Goal: Task Accomplishment & Management: Manage account settings

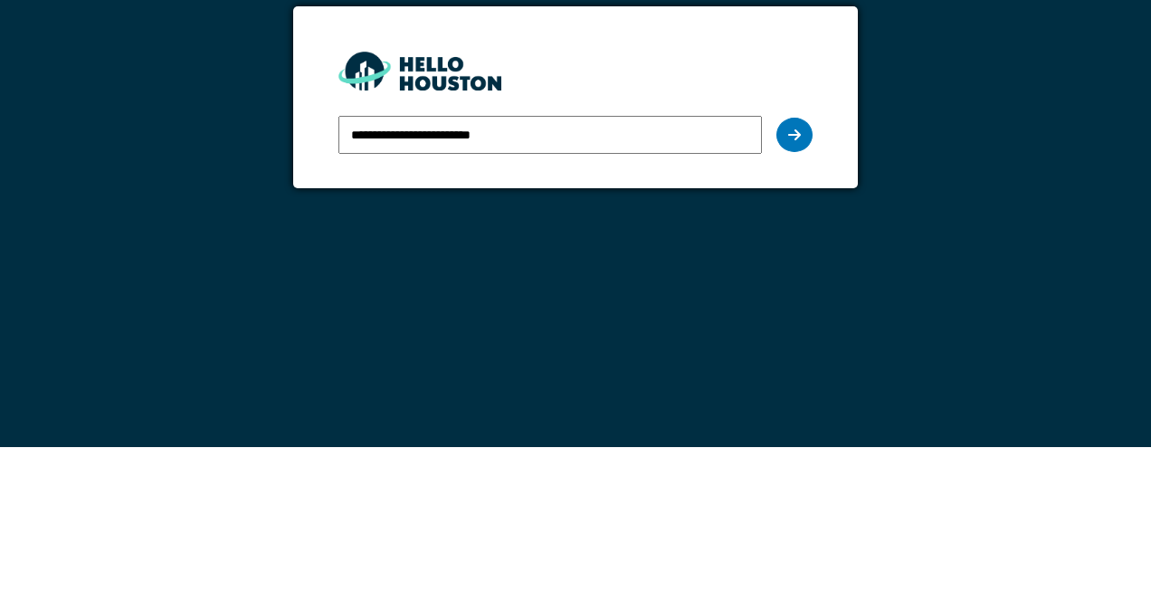
click at [801, 300] on div at bounding box center [795, 298] width 36 height 34
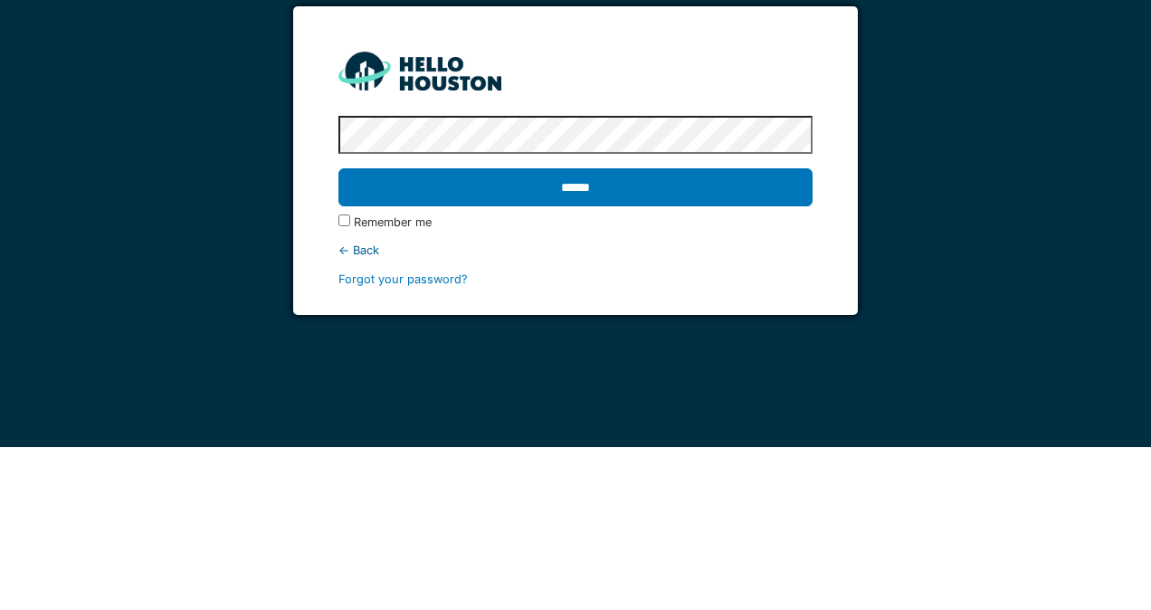
click at [598, 358] on input "******" at bounding box center [575, 350] width 473 height 38
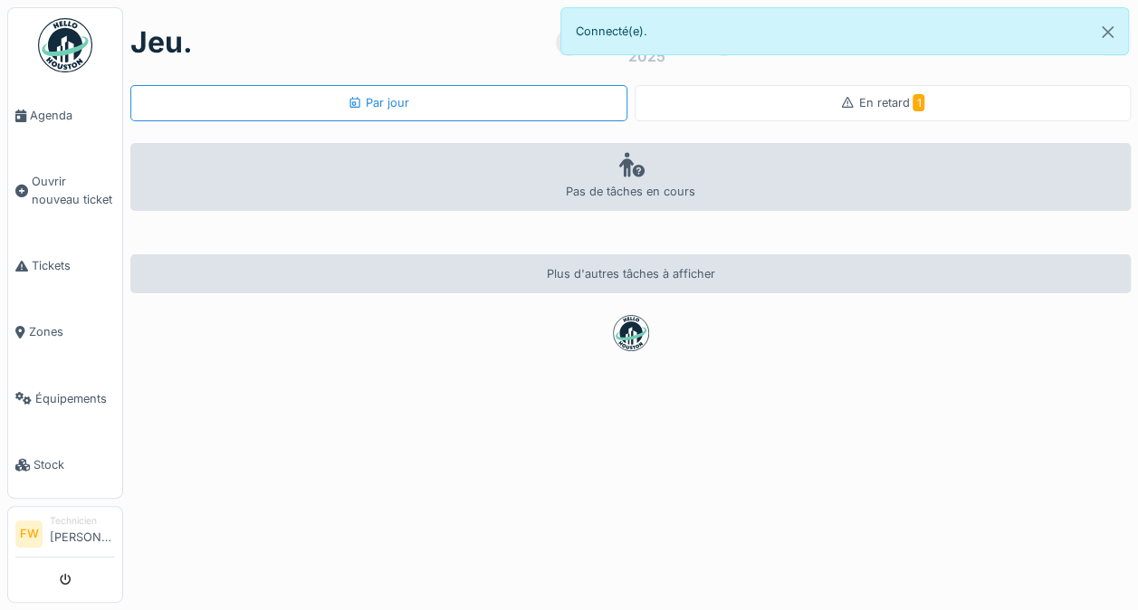
click at [858, 103] on span "En retard 1" at bounding box center [891, 103] width 66 height 14
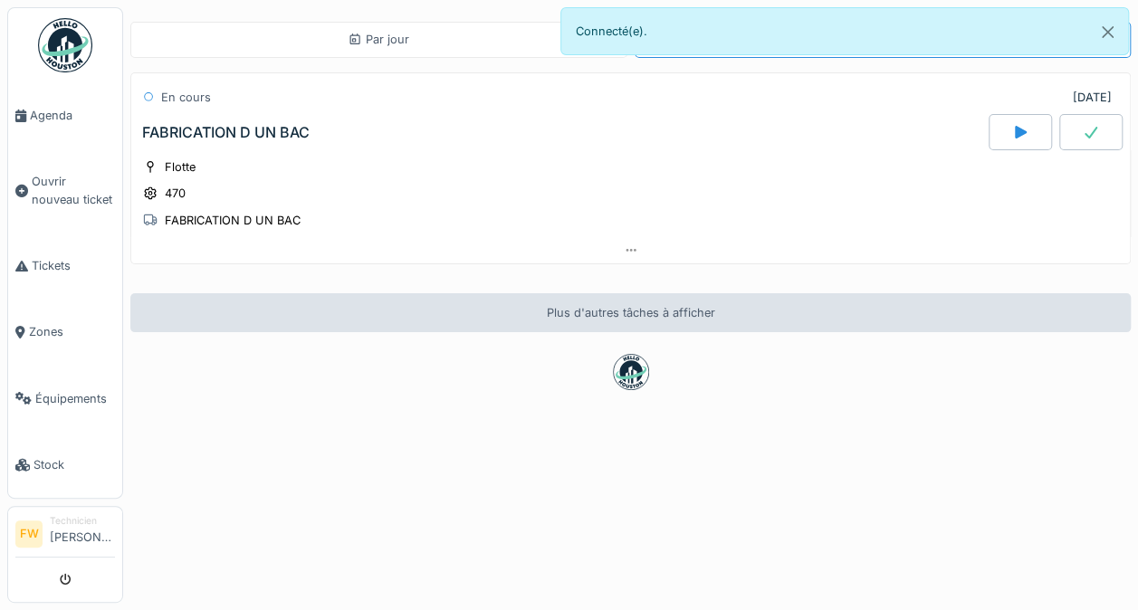
click at [595, 170] on div "Flotte 470 FABRICATION D UN BAC" at bounding box center [630, 193] width 977 height 72
click at [1082, 132] on icon at bounding box center [1091, 132] width 18 height 14
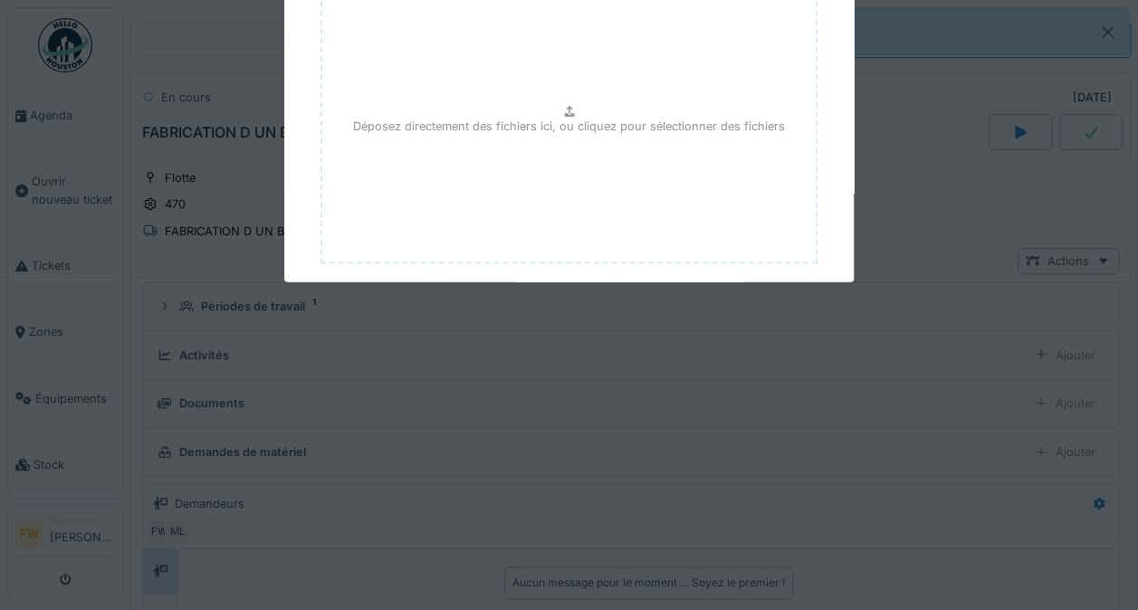
scroll to position [14, 0]
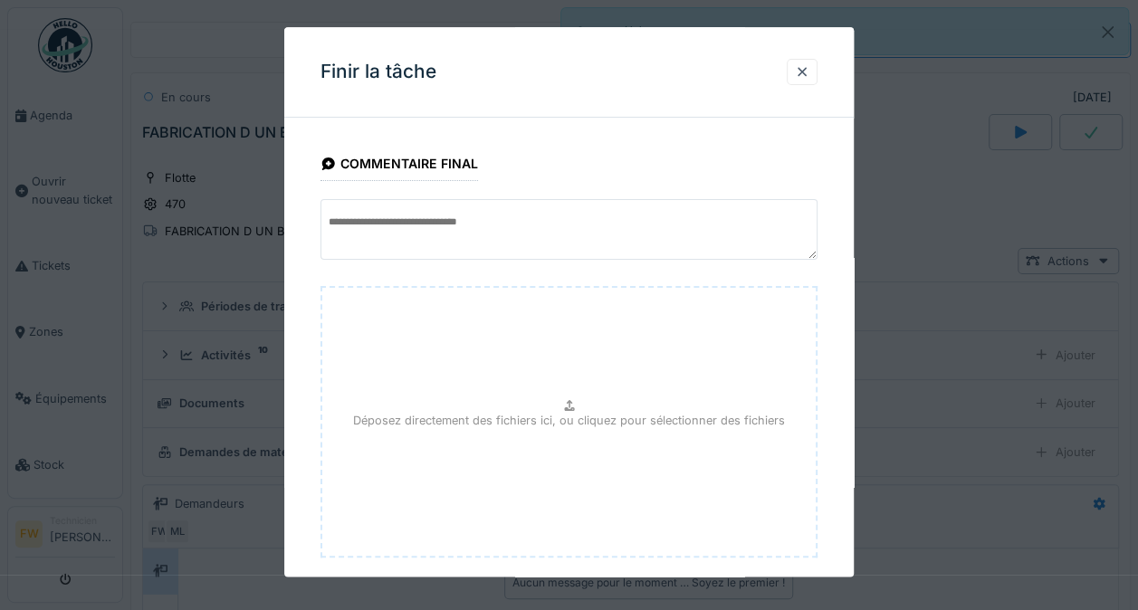
click at [809, 64] on div at bounding box center [802, 71] width 14 height 17
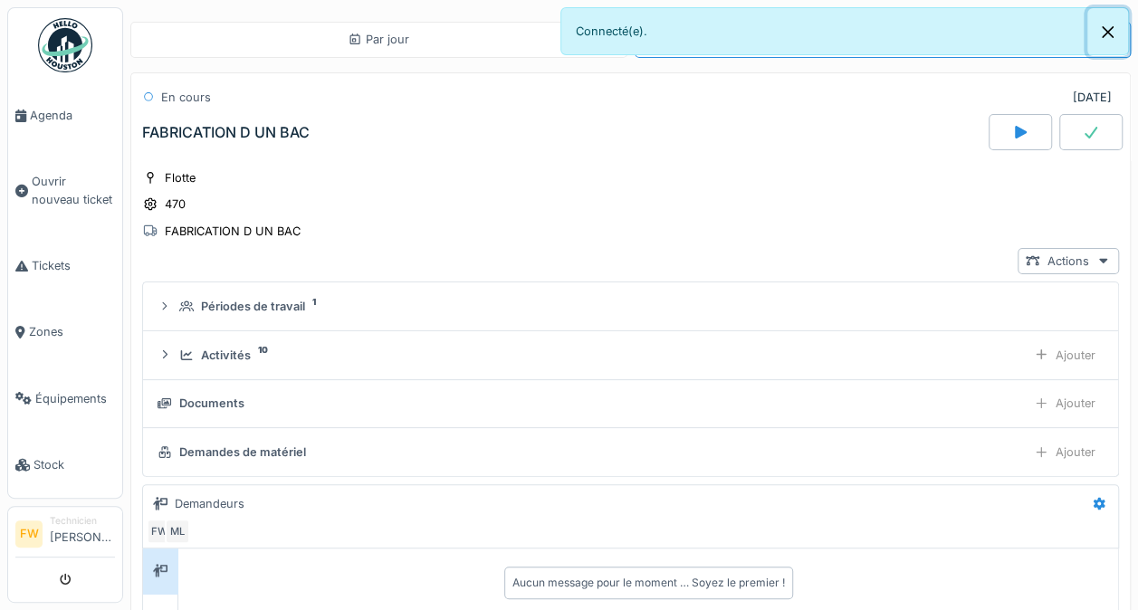
click at [1104, 29] on button "Close" at bounding box center [1107, 32] width 41 height 48
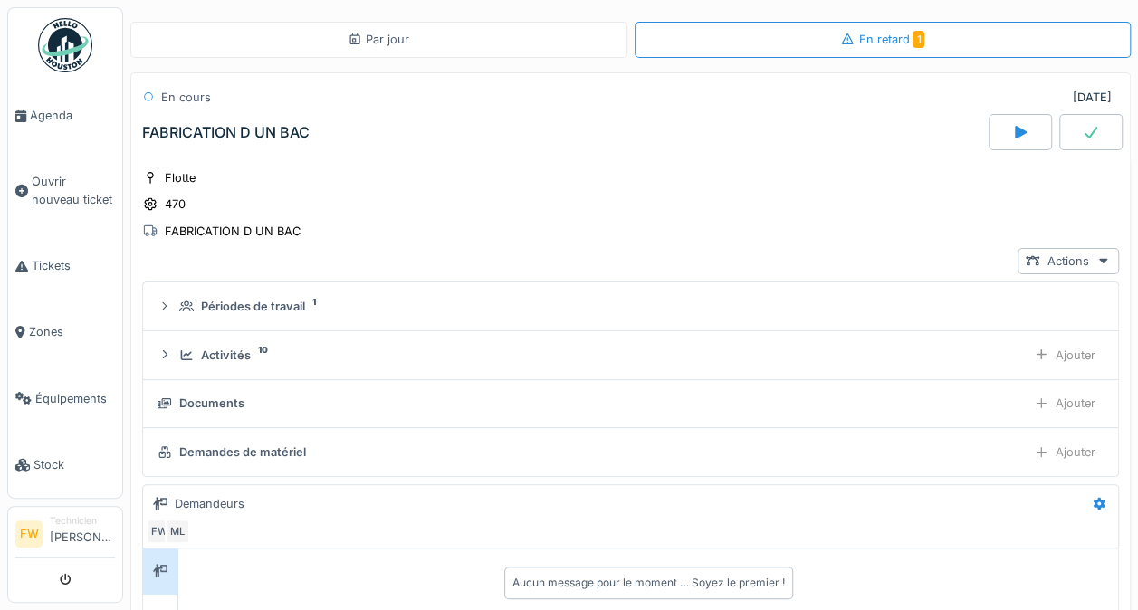
scroll to position [0, 0]
click at [1092, 506] on div at bounding box center [1099, 503] width 14 height 17
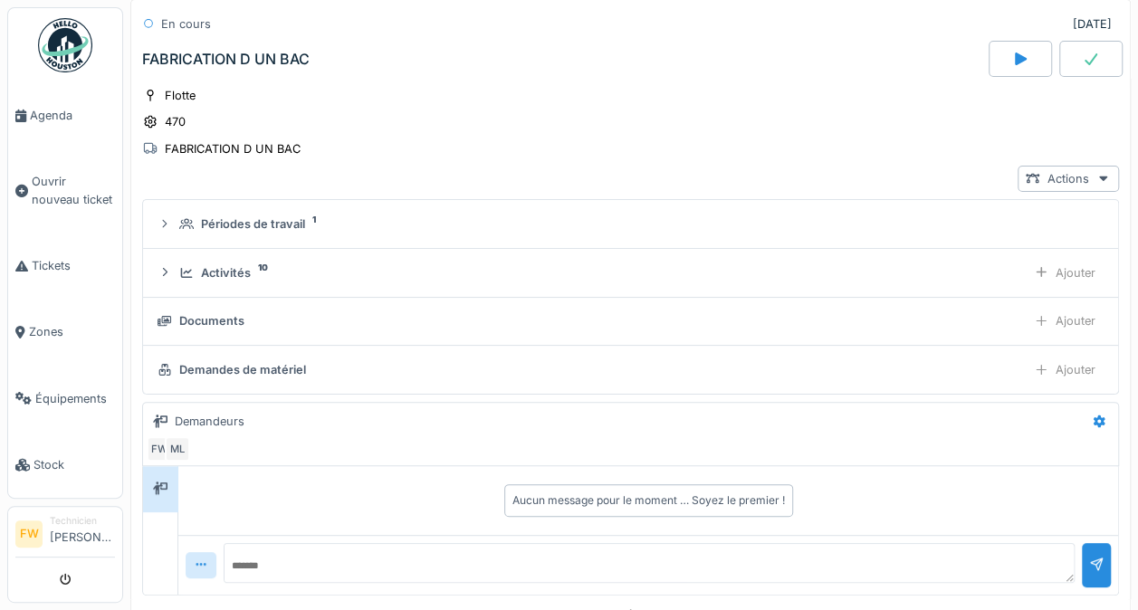
scroll to position [83, 0]
click at [1092, 422] on div at bounding box center [1099, 420] width 14 height 17
click at [970, 456] on div "Modifier" at bounding box center [985, 454] width 169 height 27
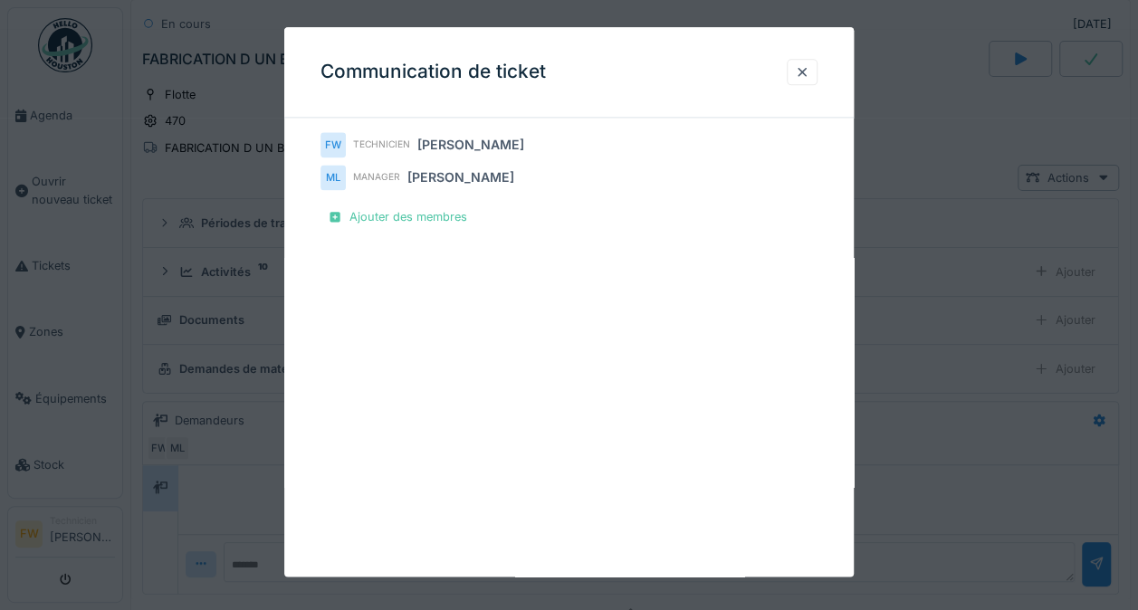
click at [807, 65] on div at bounding box center [802, 71] width 14 height 17
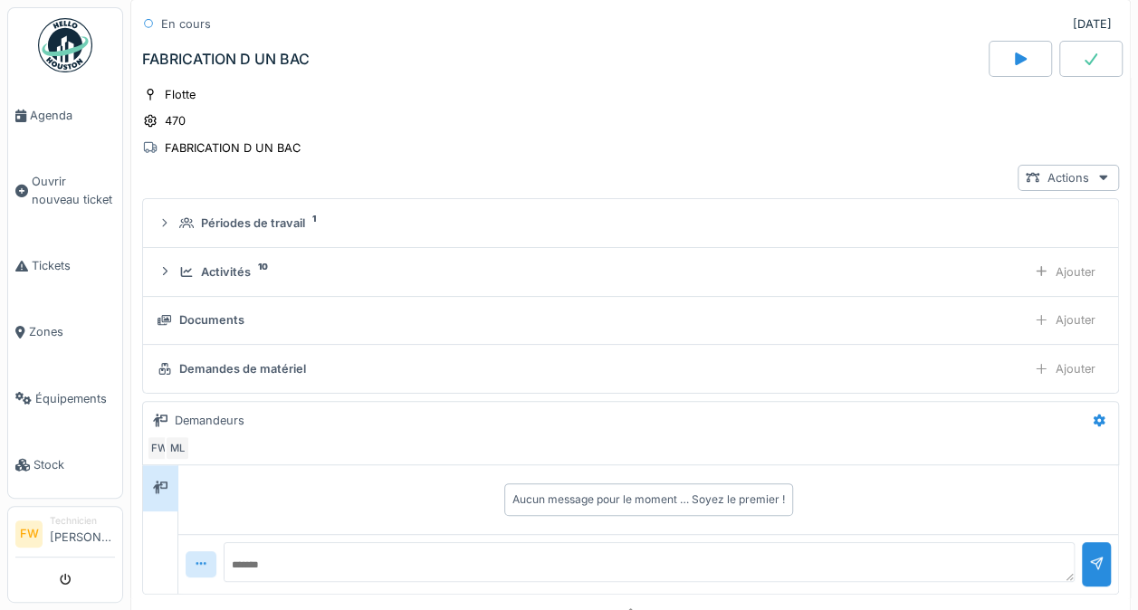
scroll to position [14, 0]
click at [816, 215] on div "Périodes de travail 1" at bounding box center [637, 223] width 917 height 17
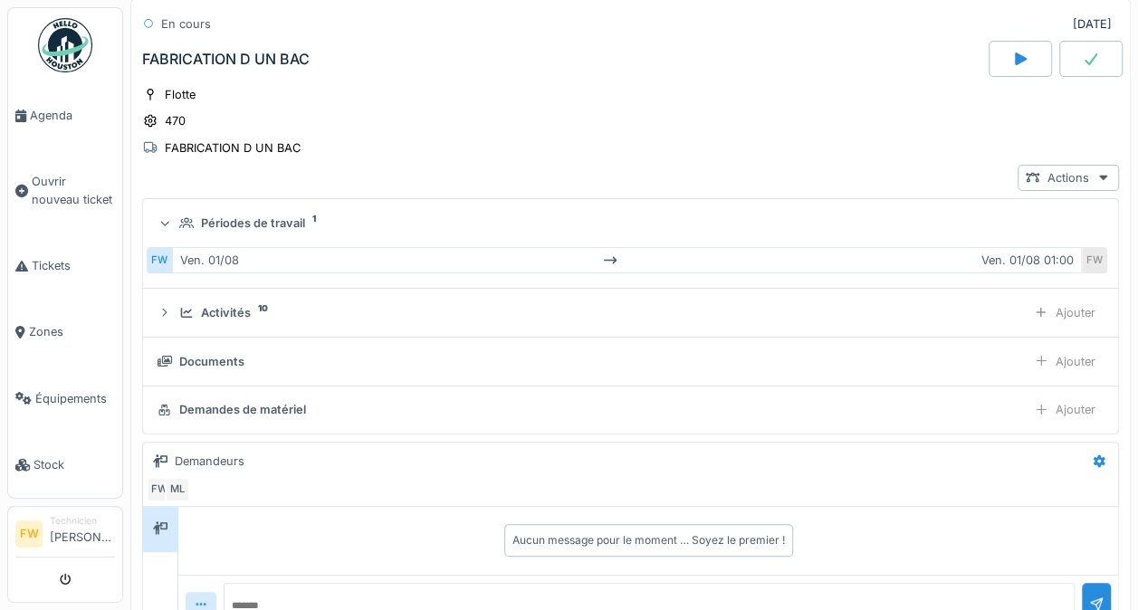
click at [1082, 52] on icon at bounding box center [1091, 59] width 18 height 14
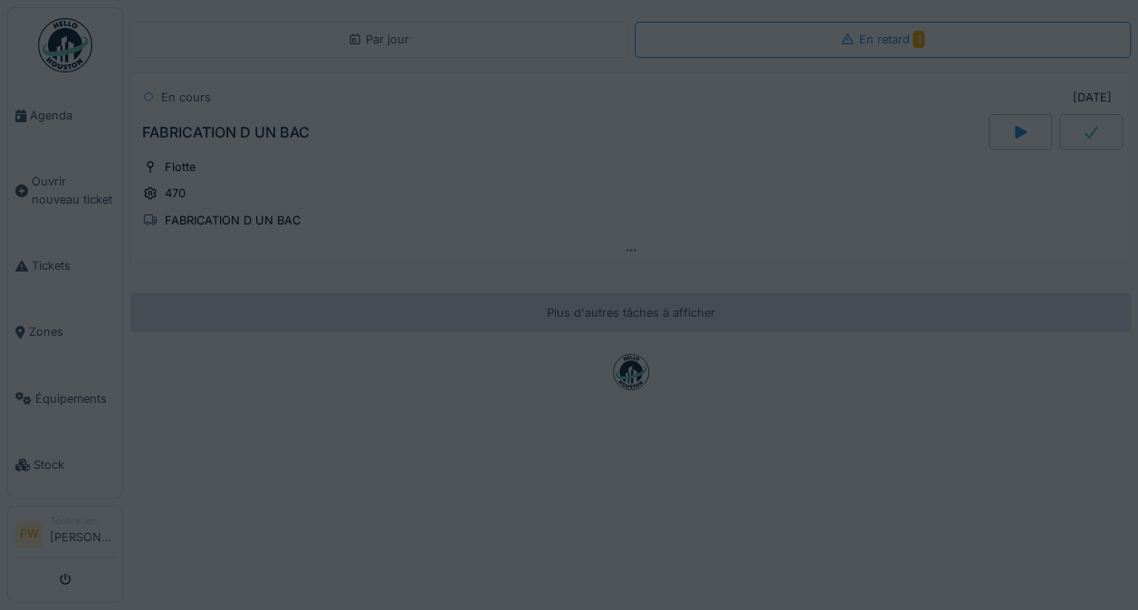
scroll to position [0, 0]
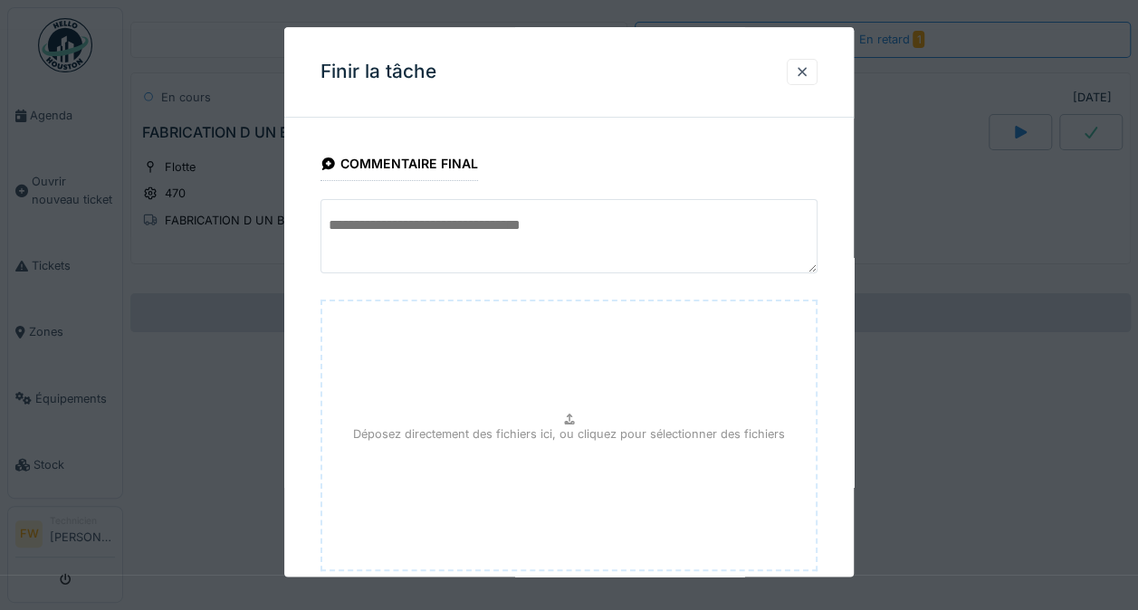
click at [580, 227] on textarea at bounding box center [568, 236] width 497 height 74
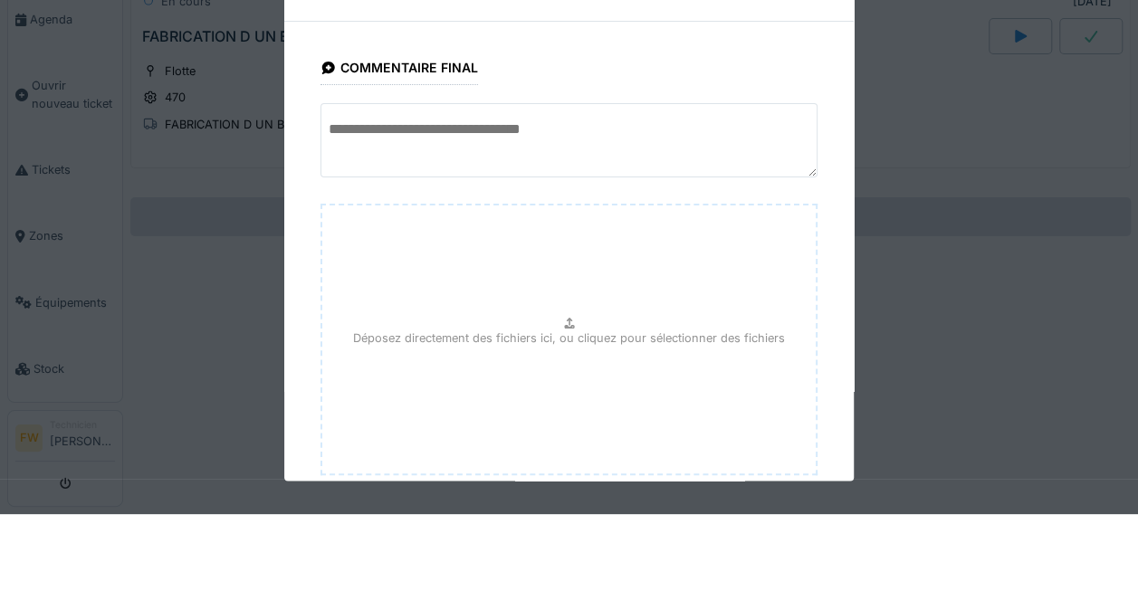
scroll to position [14, 0]
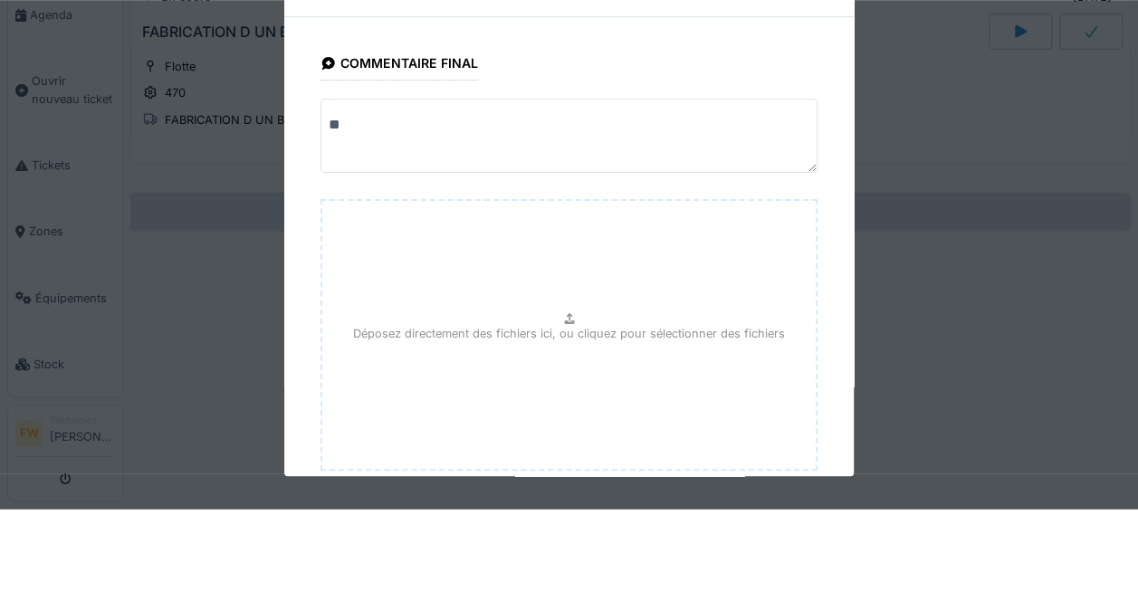
type textarea "*"
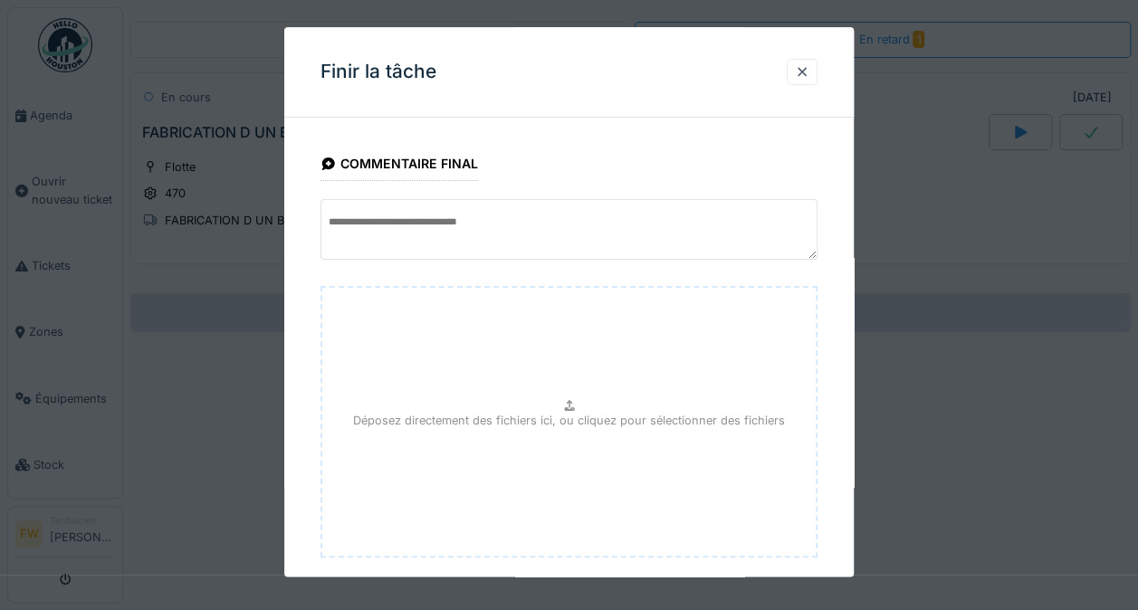
click at [803, 66] on div at bounding box center [802, 71] width 14 height 17
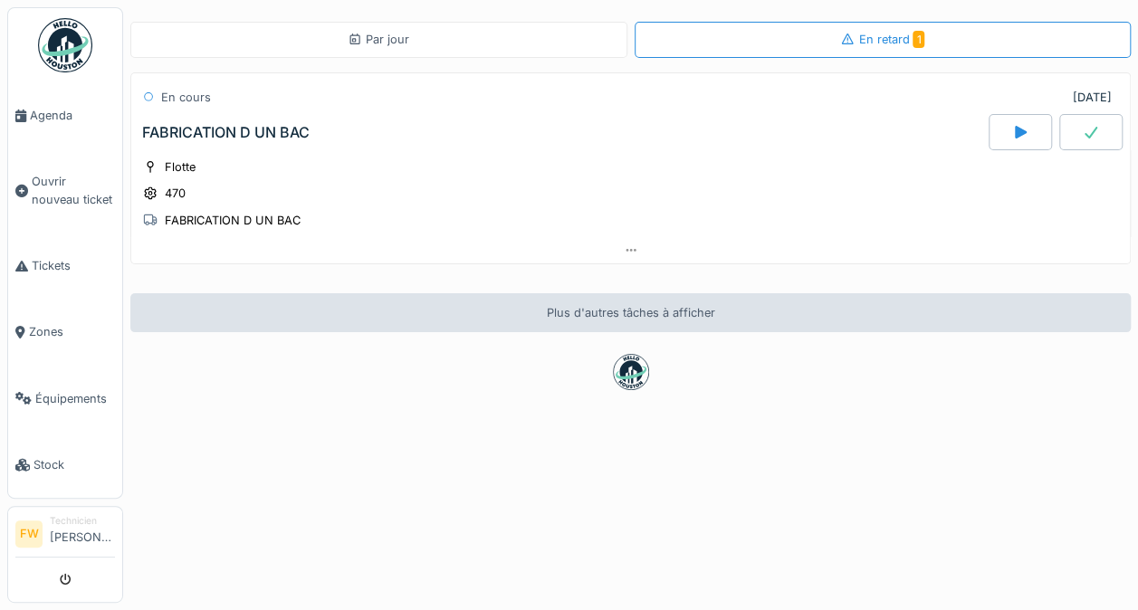
click at [600, 205] on div "Flotte 470 FABRICATION D UN BAC" at bounding box center [630, 193] width 977 height 72
click at [988, 147] on div at bounding box center [1019, 132] width 63 height 36
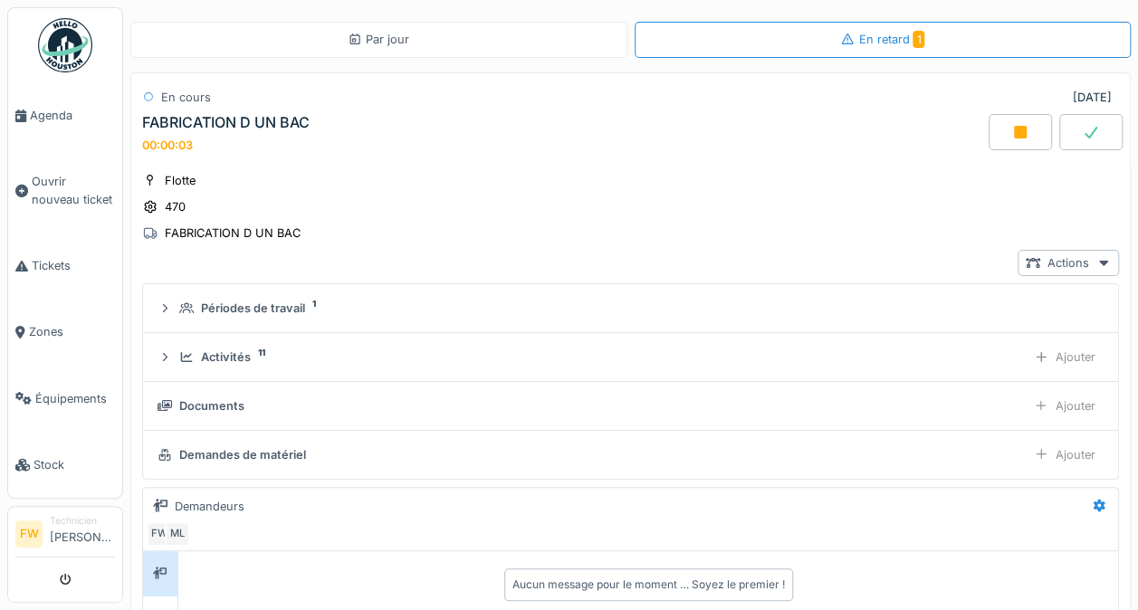
click at [850, 225] on div "Flotte 470 FABRICATION D UN BAC" at bounding box center [630, 207] width 977 height 72
click at [1014, 127] on icon at bounding box center [1020, 132] width 13 height 13
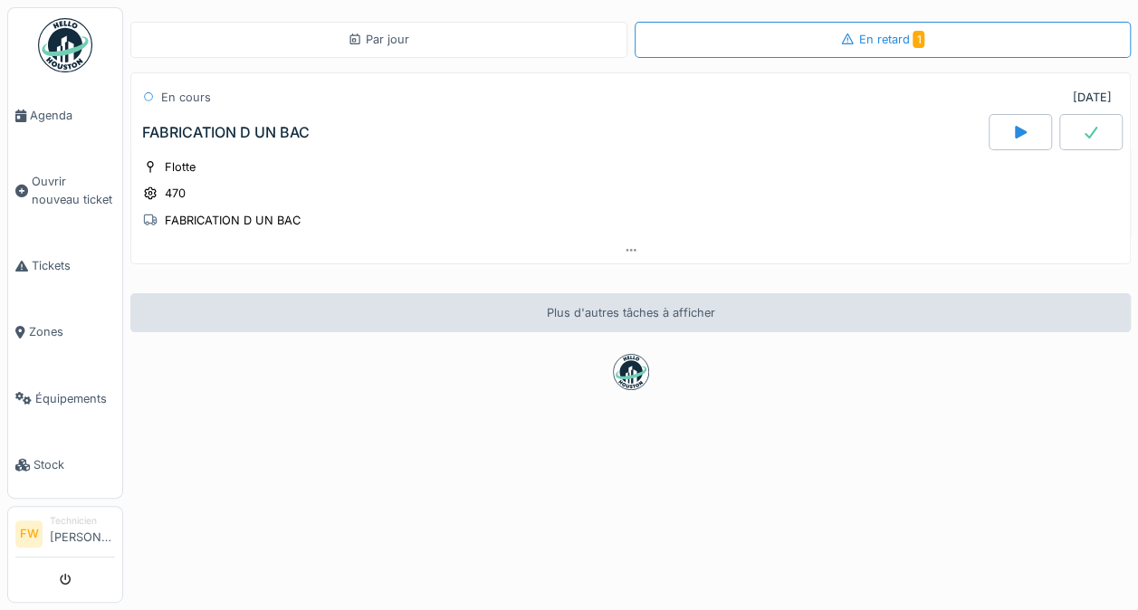
click at [259, 125] on div "FABRICATION D UN BAC" at bounding box center [225, 132] width 167 height 17
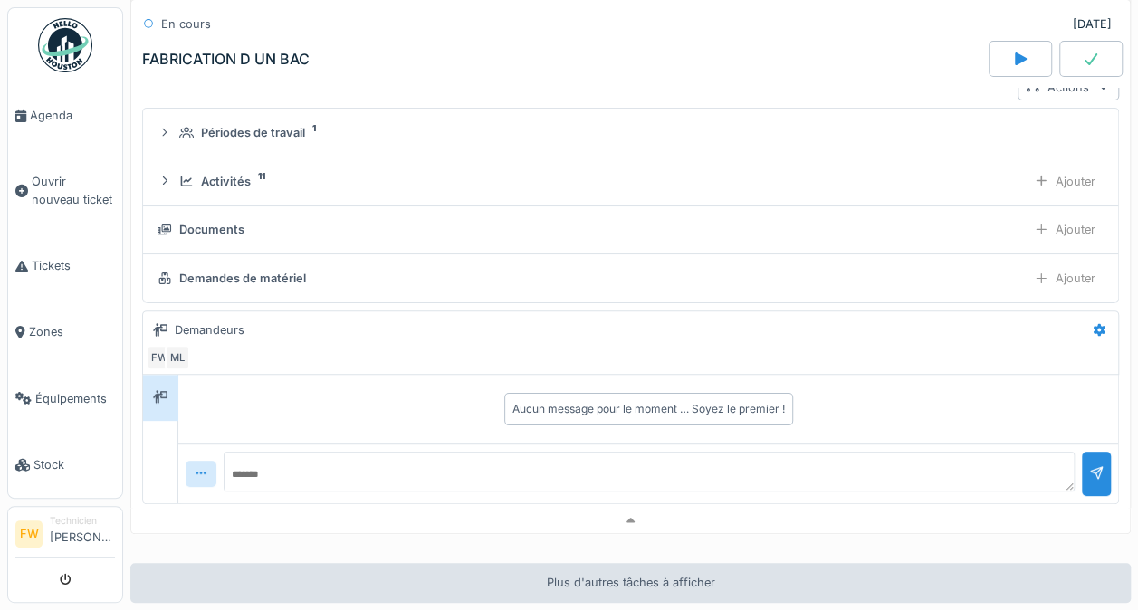
scroll to position [172, 0]
click at [1083, 323] on div at bounding box center [1098, 332] width 31 height 26
click at [954, 356] on div "Modifier" at bounding box center [985, 365] width 169 height 27
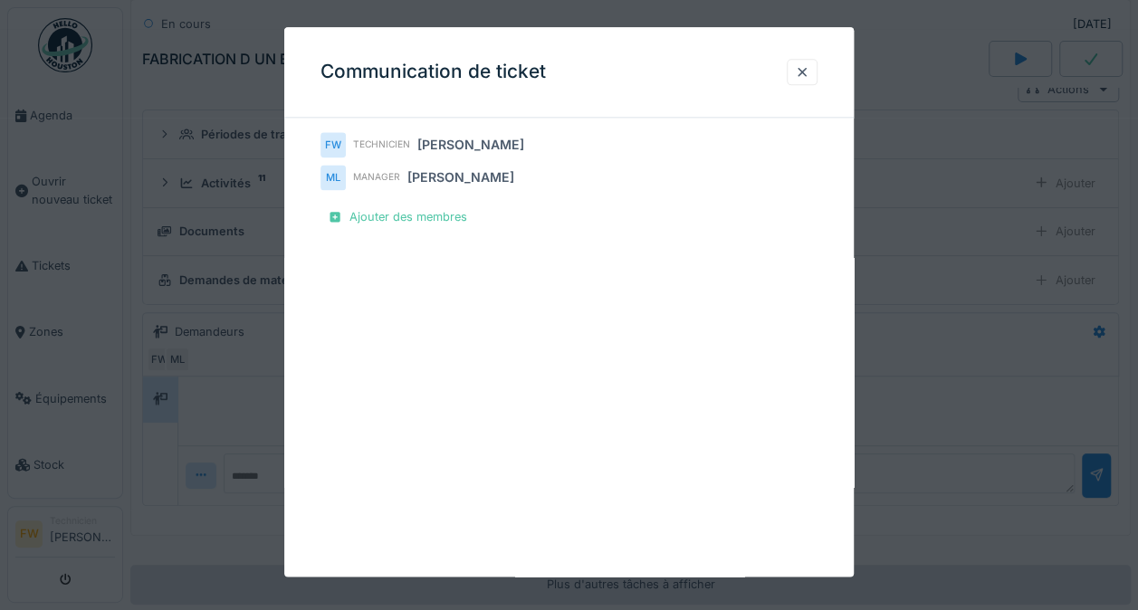
click at [805, 85] on div at bounding box center [802, 72] width 31 height 26
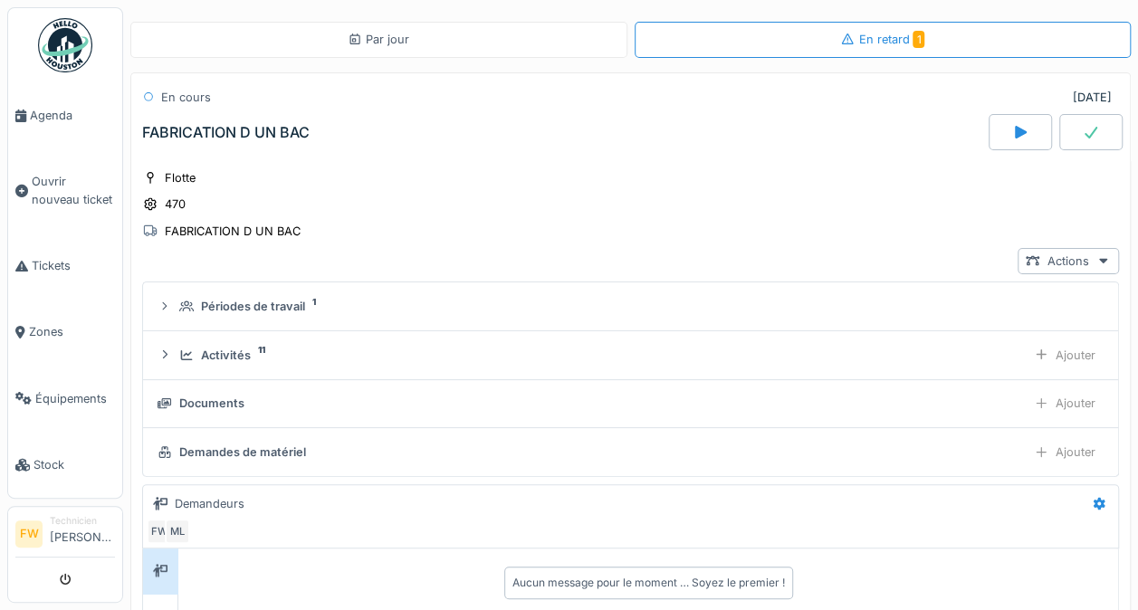
scroll to position [0, 0]
click at [54, 275] on link "Tickets" at bounding box center [65, 266] width 114 height 66
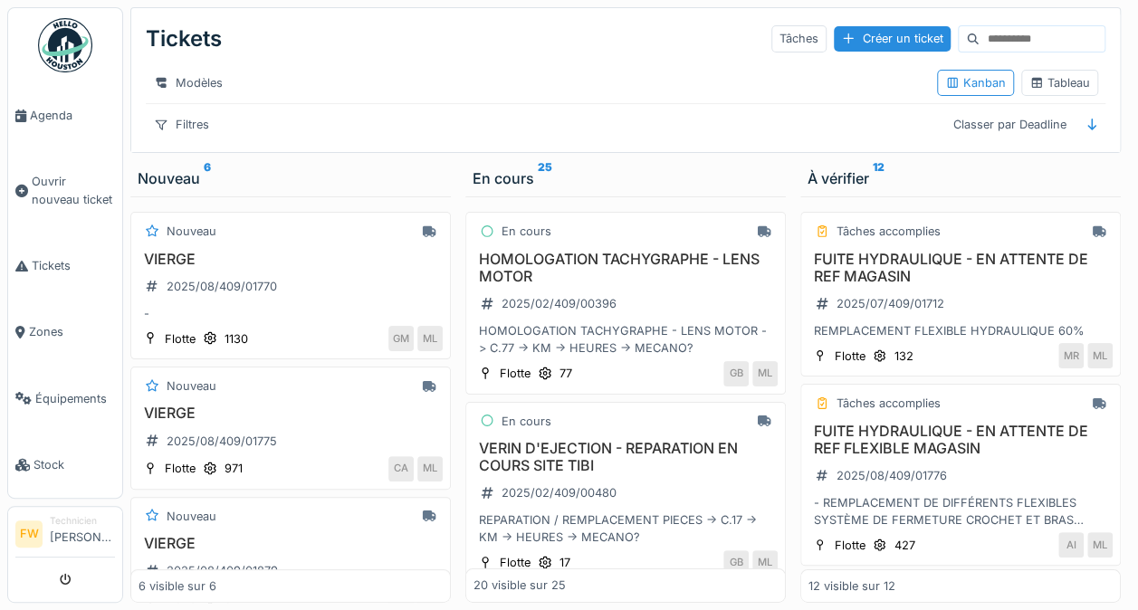
click at [1031, 42] on input at bounding box center [1041, 38] width 125 height 25
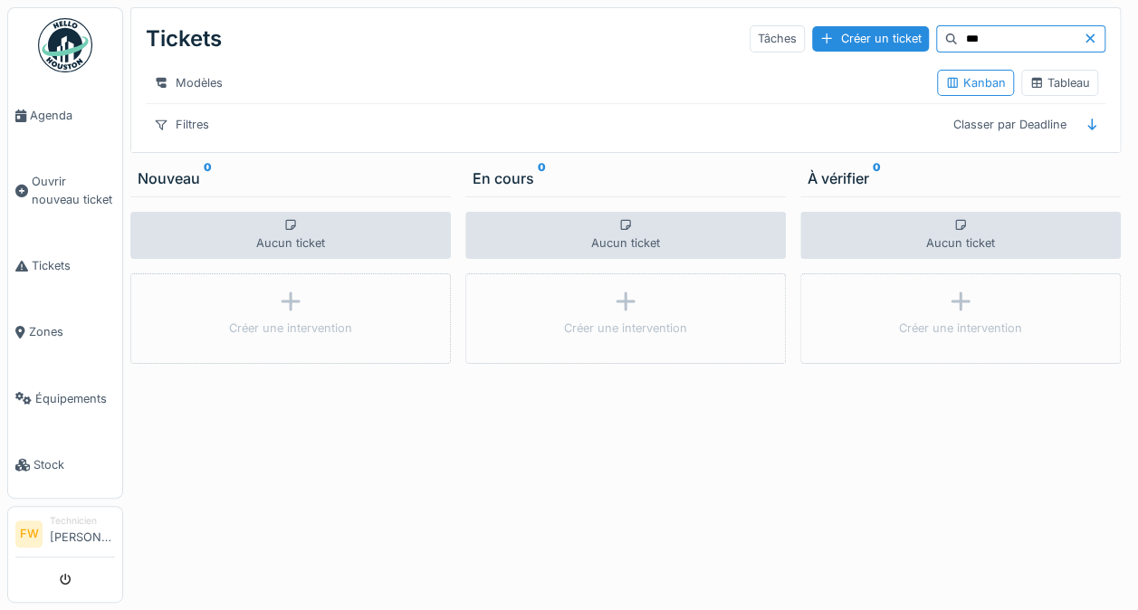
type input "***"
click at [590, 67] on div "Modèles Kanban Tableau" at bounding box center [625, 82] width 959 height 41
click at [990, 33] on input "***" at bounding box center [1020, 38] width 125 height 25
click at [1088, 43] on div at bounding box center [1094, 38] width 22 height 17
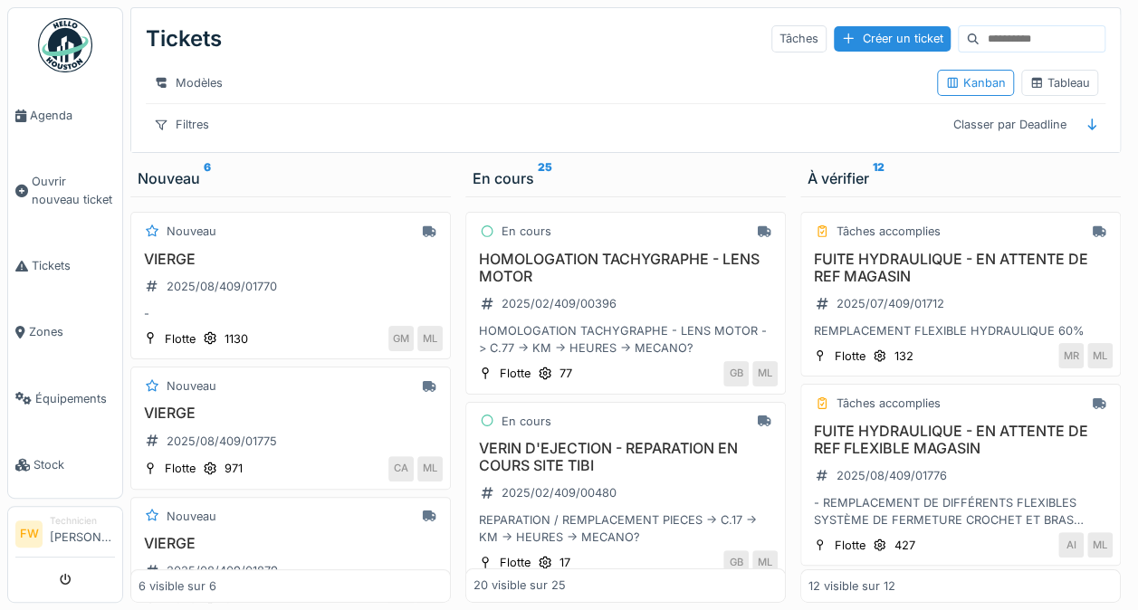
click at [205, 124] on div "Filtres" at bounding box center [182, 124] width 72 height 26
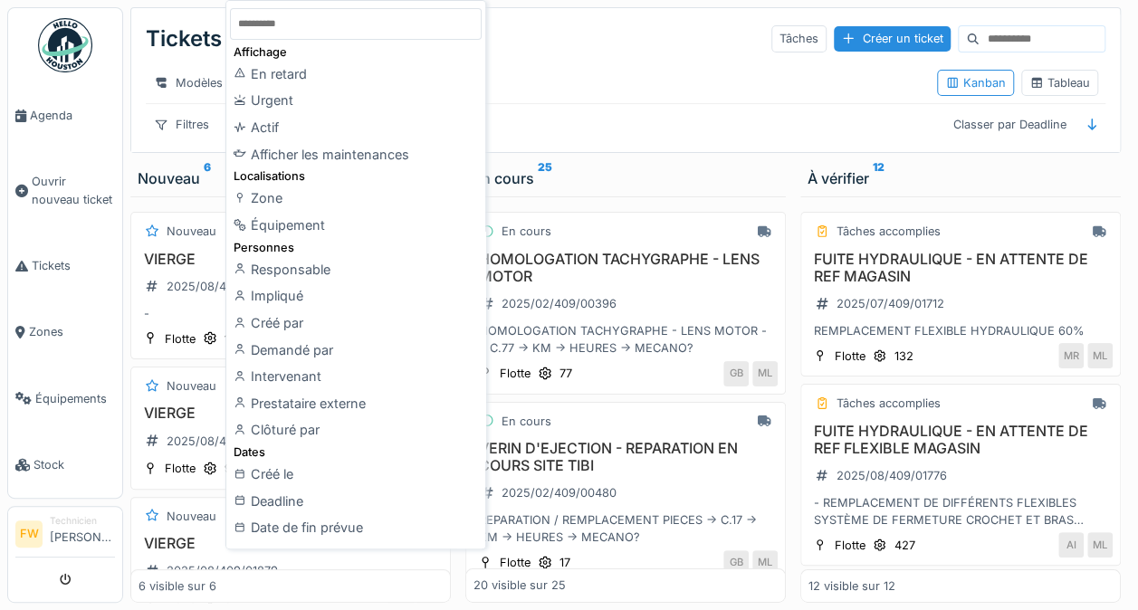
click at [306, 234] on div "Équipement" at bounding box center [356, 225] width 252 height 27
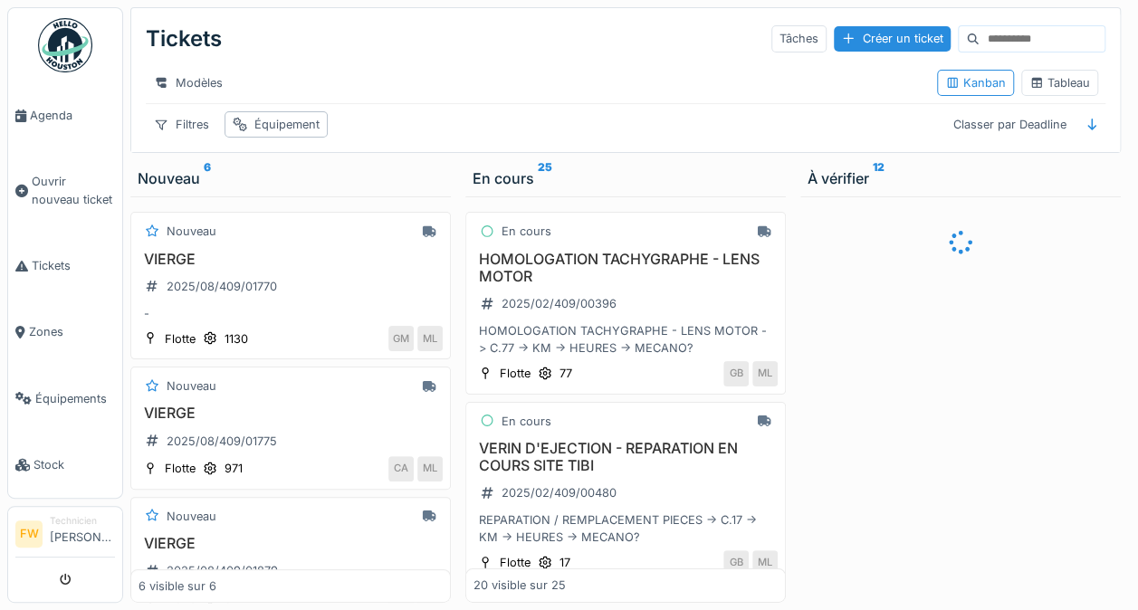
click at [278, 133] on div "Équipement" at bounding box center [286, 124] width 65 height 17
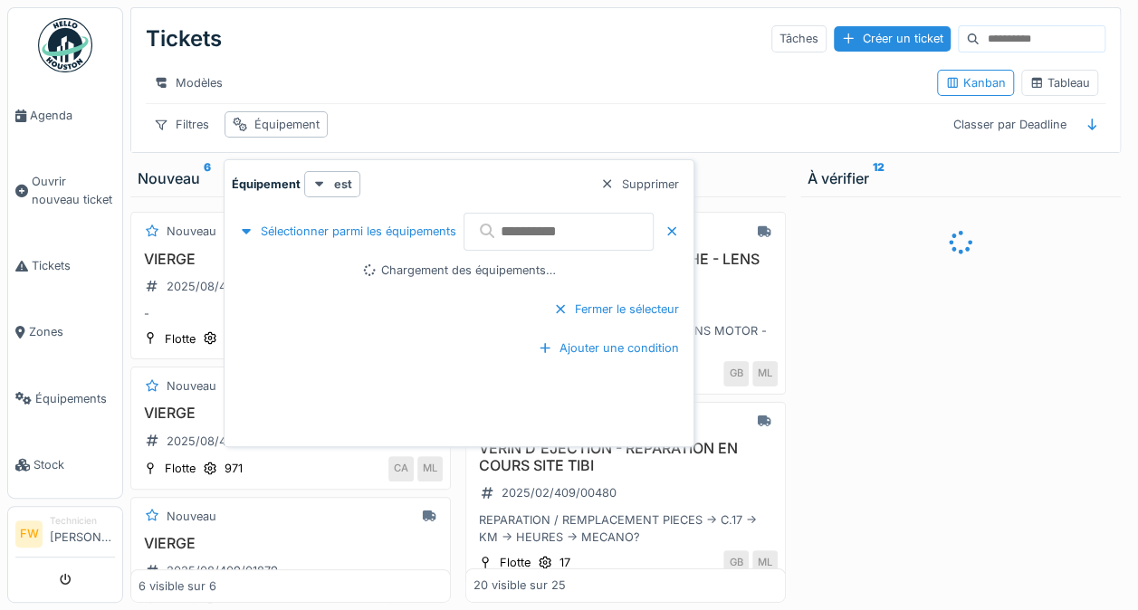
click at [588, 237] on input "text" at bounding box center [558, 232] width 190 height 38
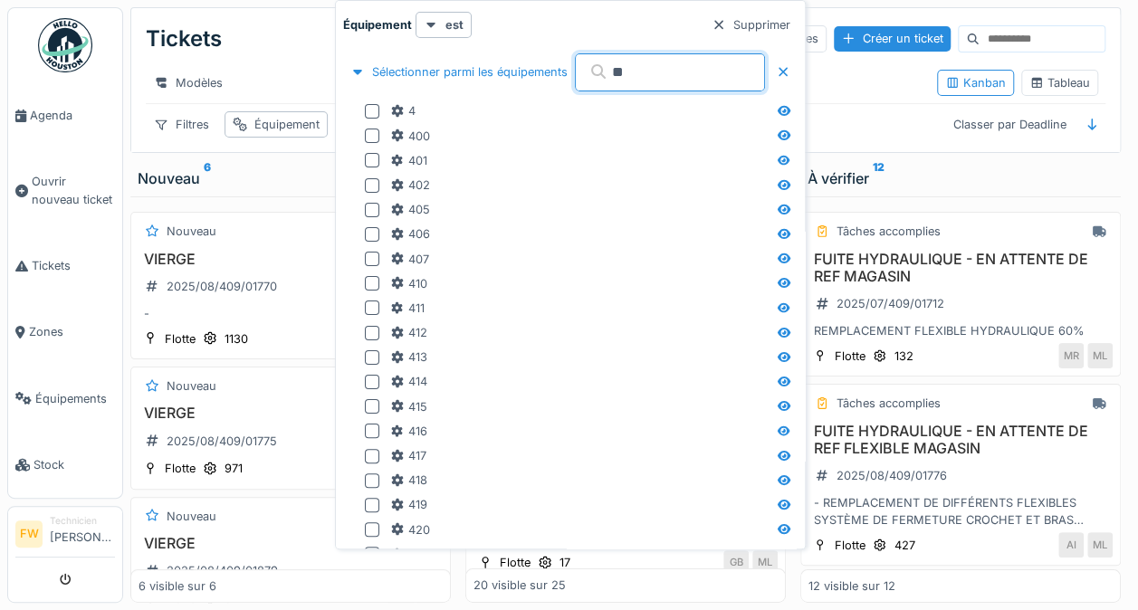
type input "***"
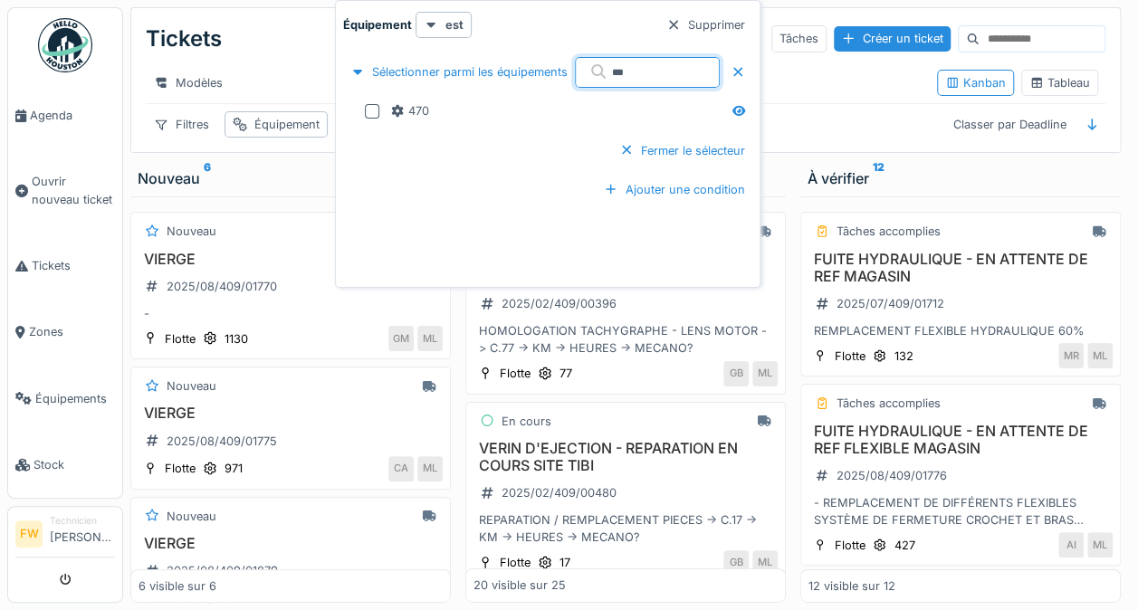
click at [371, 105] on div at bounding box center [372, 111] width 14 height 14
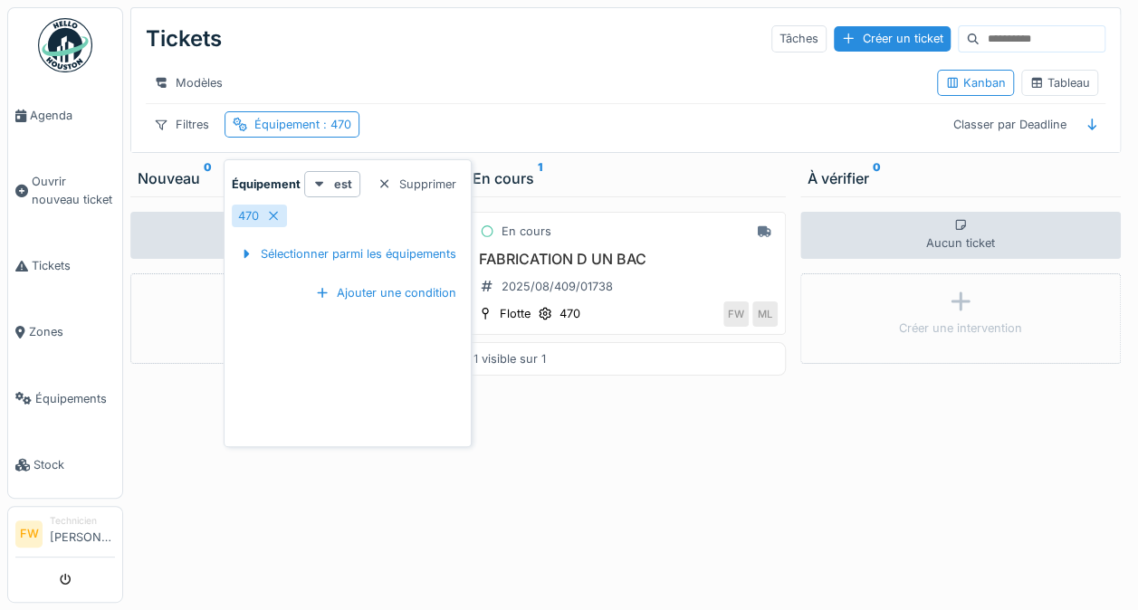
click at [700, 501] on div "En cours FABRICATION D UN BAC 2025/08/409/01738 Flotte 470 FW ML 1 visible sur 1" at bounding box center [625, 399] width 320 height 406
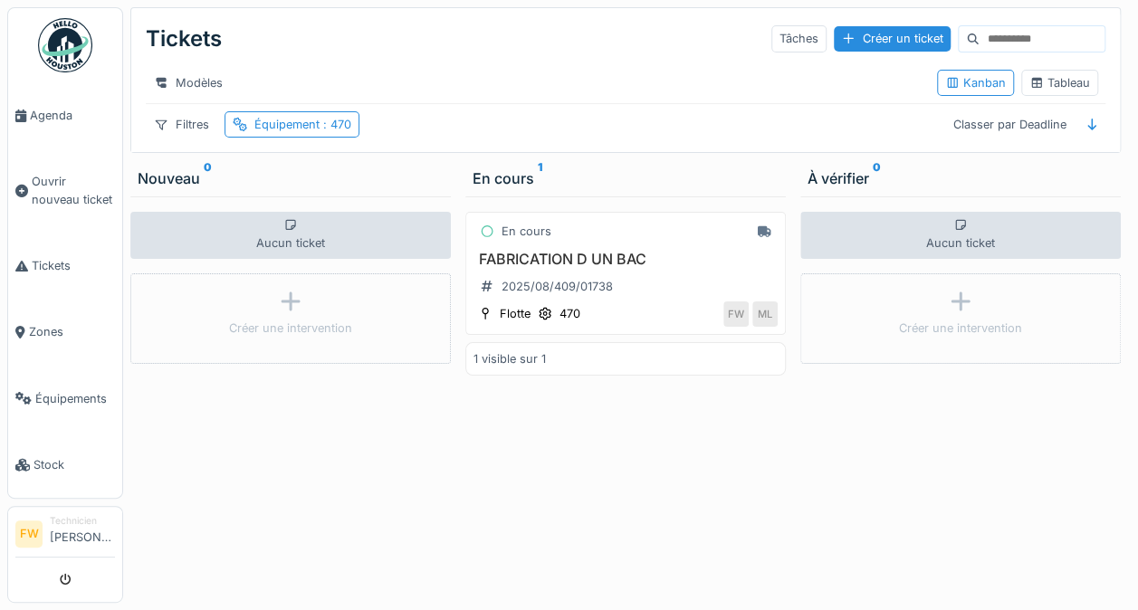
click at [620, 264] on h3 "FABRICATION D UN BAC" at bounding box center [625, 259] width 304 height 17
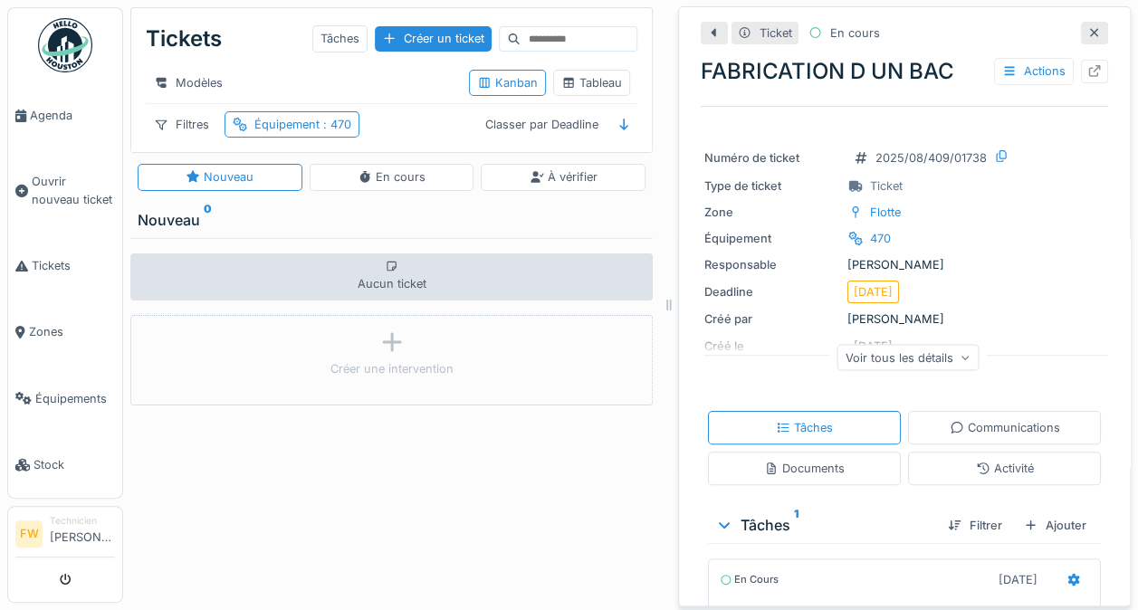
click at [1081, 80] on div at bounding box center [1094, 71] width 27 height 23
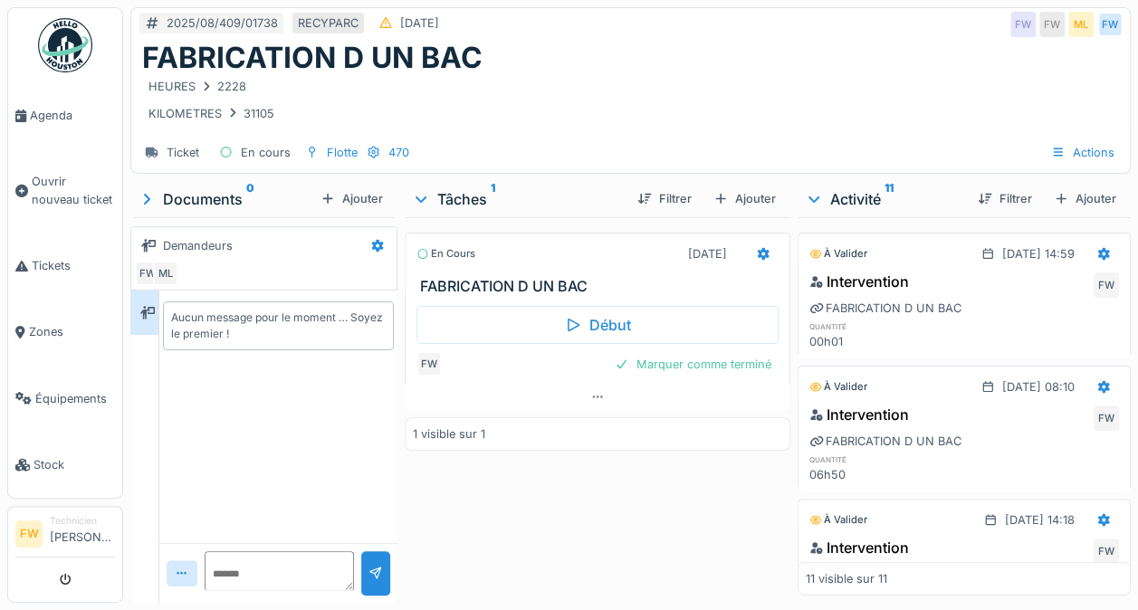
click at [749, 262] on div at bounding box center [763, 254] width 31 height 26
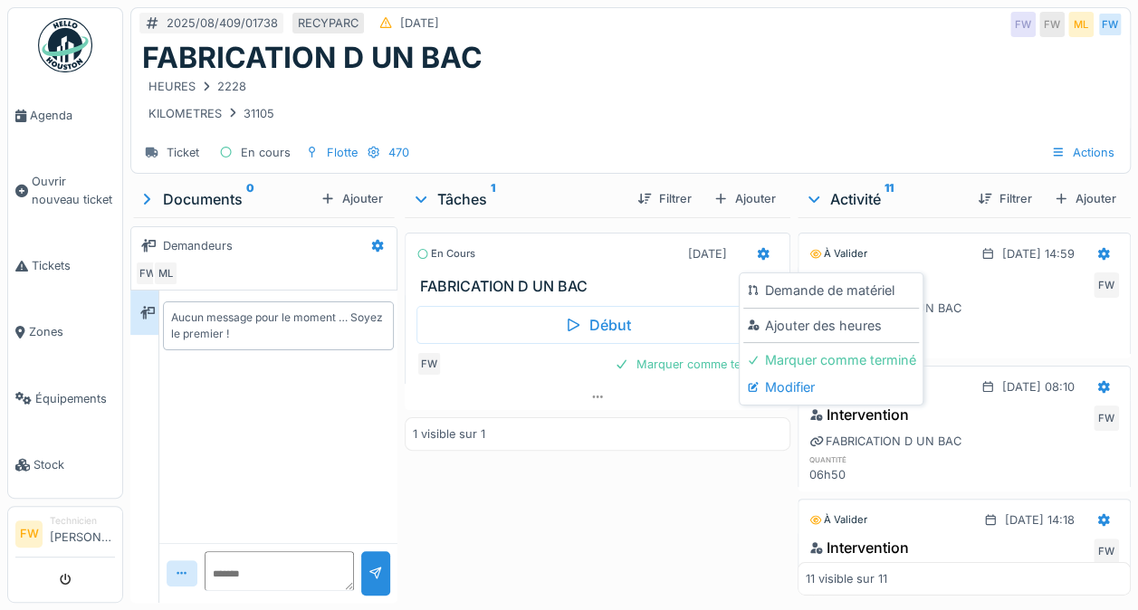
click at [796, 398] on div "Modifier" at bounding box center [831, 387] width 176 height 27
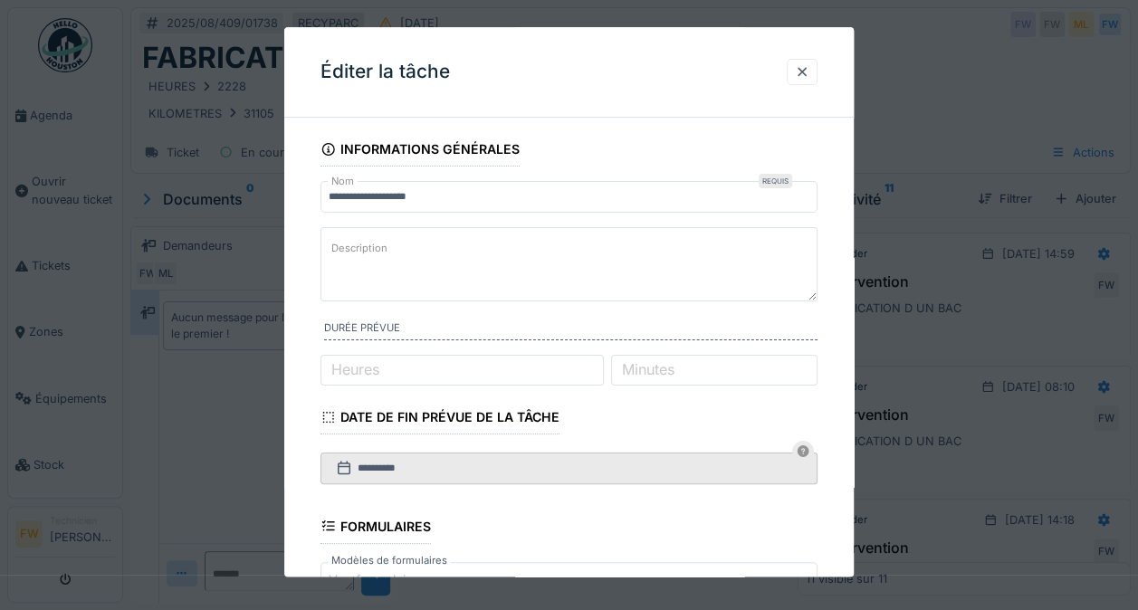
click at [503, 249] on textarea "Description" at bounding box center [568, 264] width 497 height 74
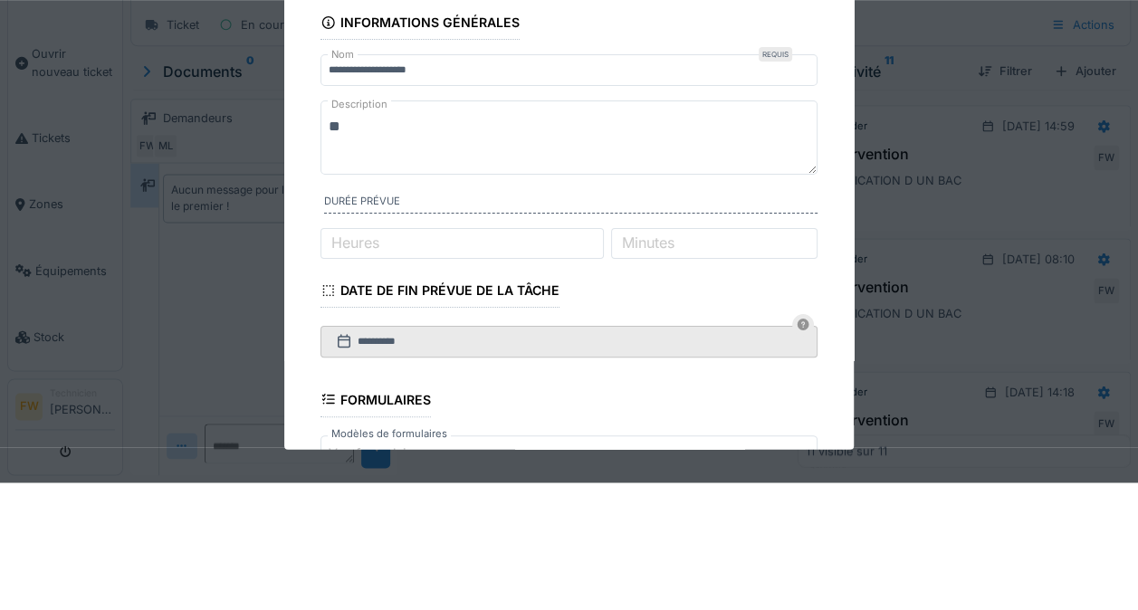
type textarea "*"
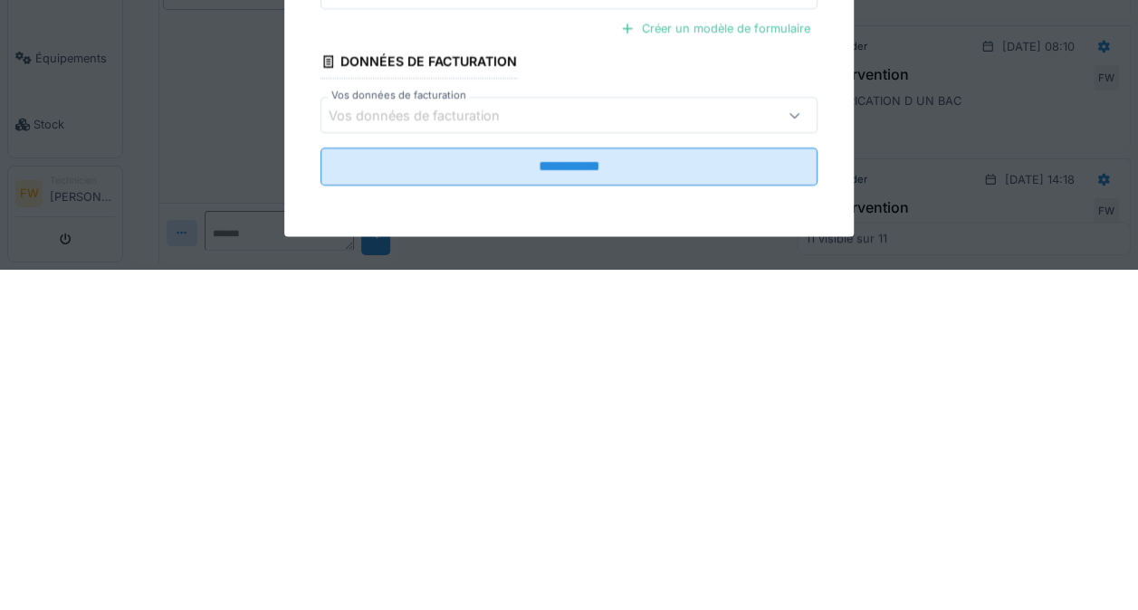
scroll to position [13, 0]
type textarea "**********"
click at [635, 518] on input "**********" at bounding box center [568, 508] width 497 height 38
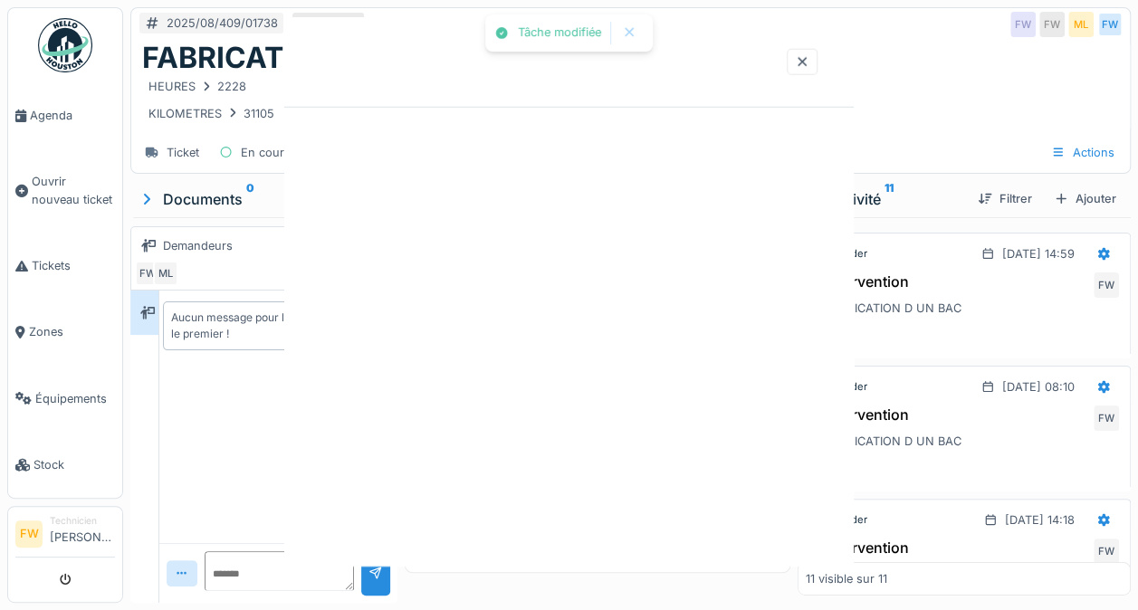
scroll to position [0, 0]
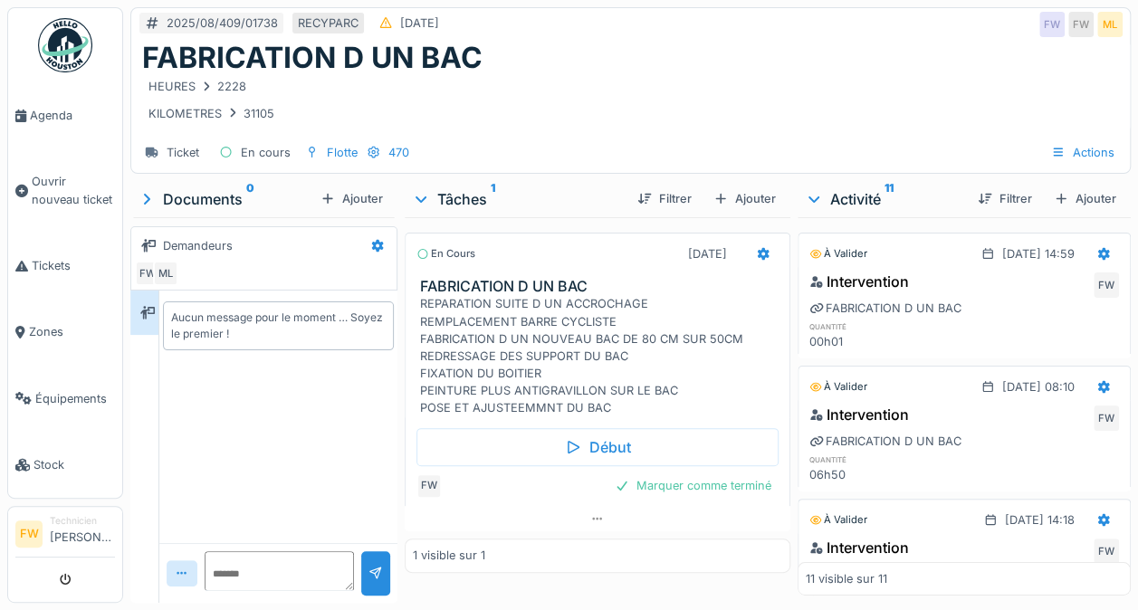
click at [719, 475] on div "Marquer comme terminé" at bounding box center [692, 485] width 171 height 24
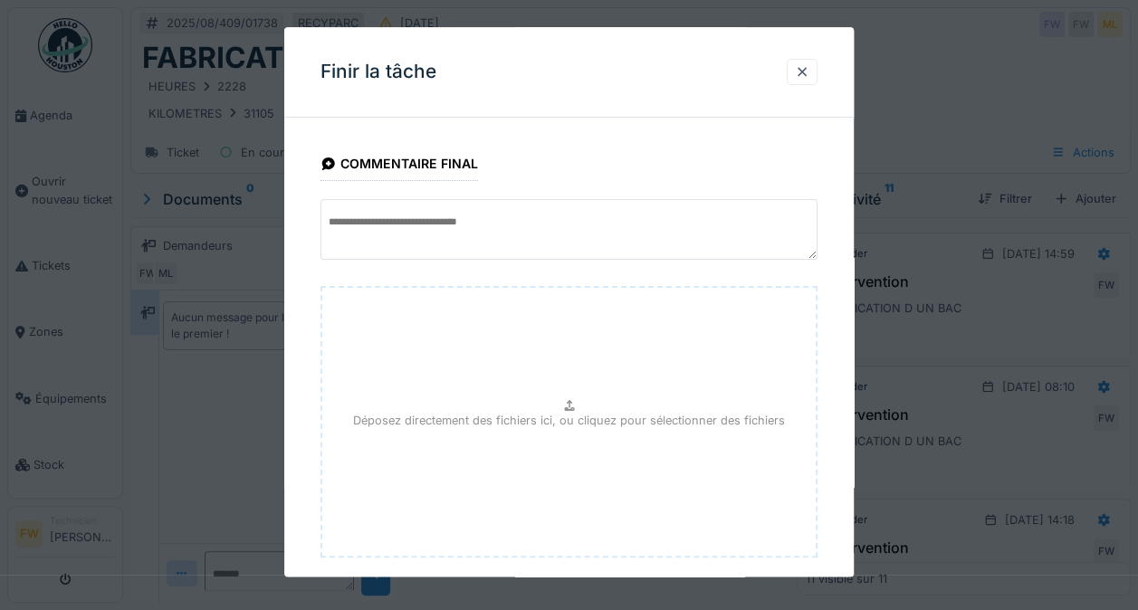
scroll to position [98, 0]
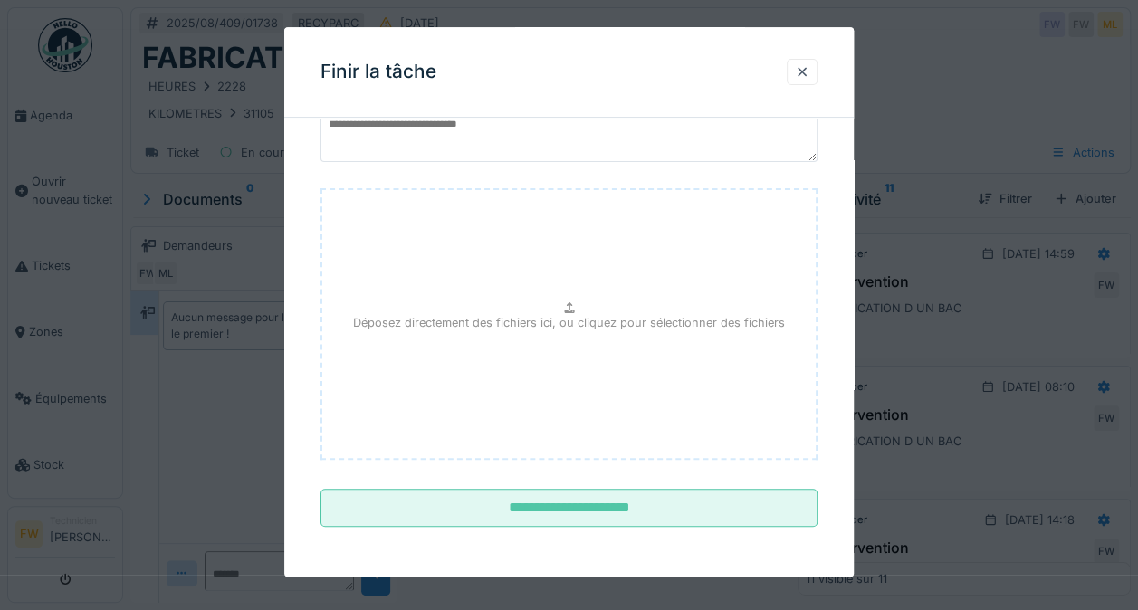
click at [558, 515] on input "**********" at bounding box center [568, 509] width 497 height 38
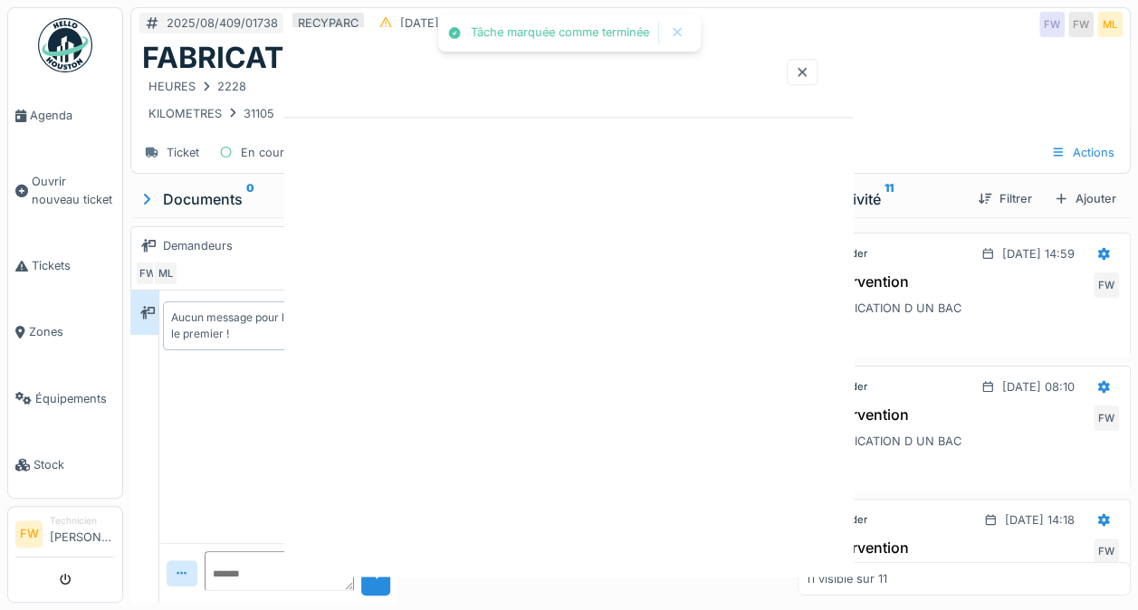
scroll to position [0, 0]
